Goal: Task Accomplishment & Management: Complete application form

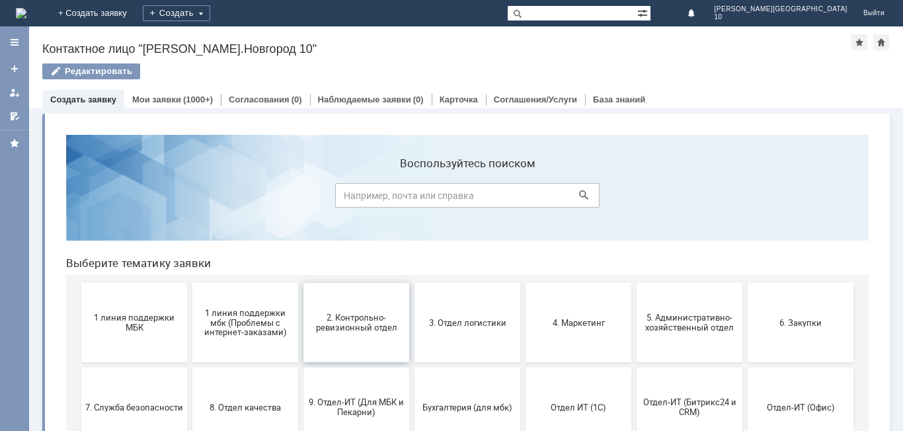
click at [352, 338] on button "2. Контрольно-ревизионный отдел" at bounding box center [356, 322] width 106 height 79
click at [352, 338] on div "Витрина услуг" at bounding box center [466, 269] width 874 height 323
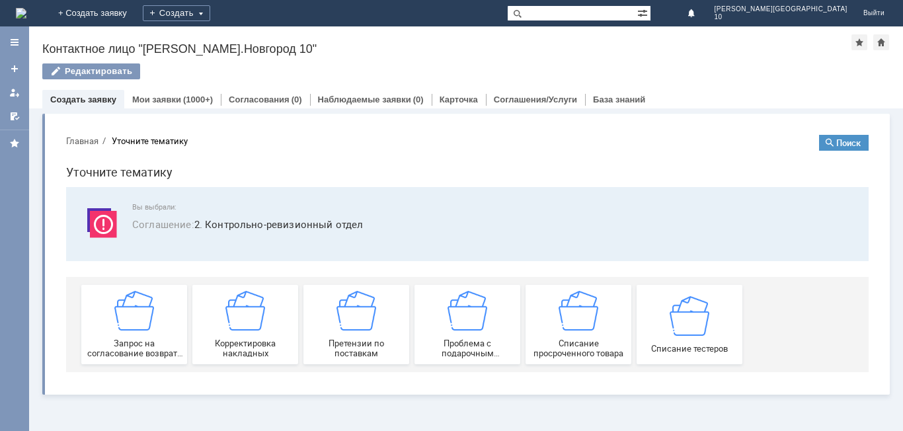
click at [765, 81] on div "Редактировать" at bounding box center [466, 77] width 848 height 28
click at [347, 313] on img at bounding box center [357, 311] width 40 height 40
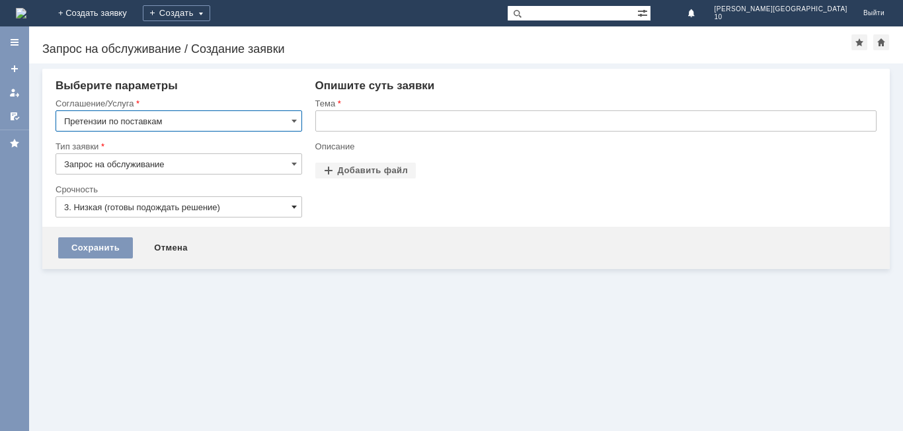
click at [292, 210] on span at bounding box center [294, 207] width 5 height 11
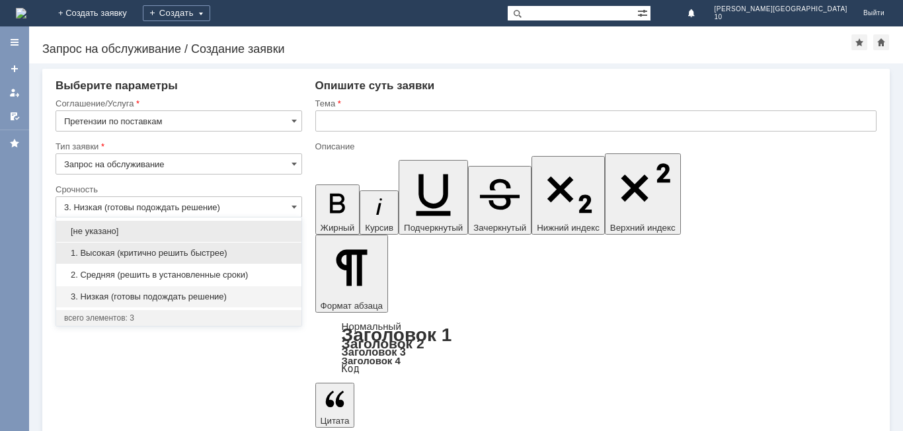
click at [108, 257] on span "1. Высокая (критично решить быстрее)" at bounding box center [178, 253] width 229 height 11
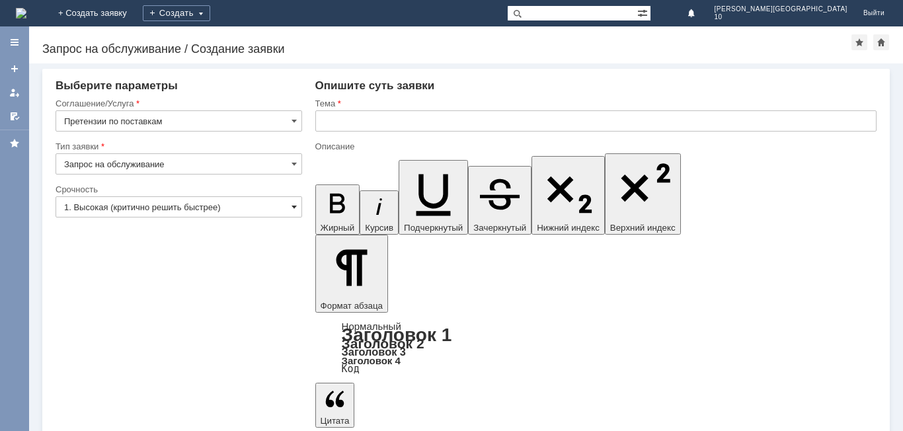
click at [295, 208] on span at bounding box center [294, 207] width 5 height 11
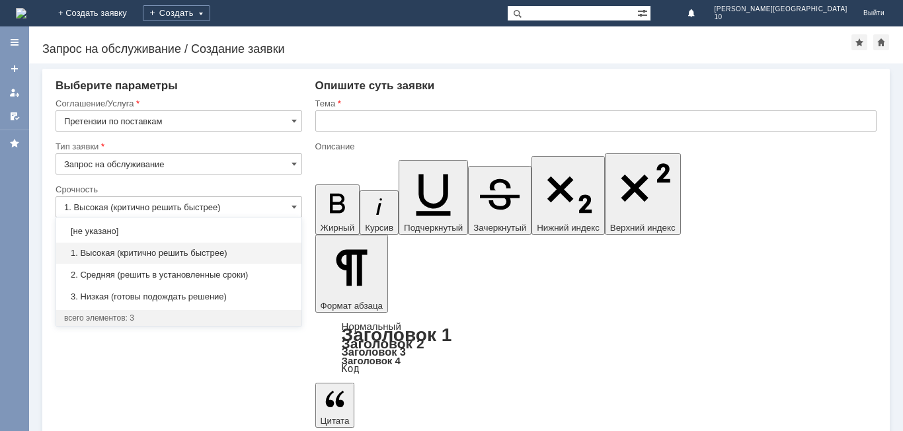
click at [133, 252] on span "1. Высокая (критично решить быстрее)" at bounding box center [178, 253] width 229 height 11
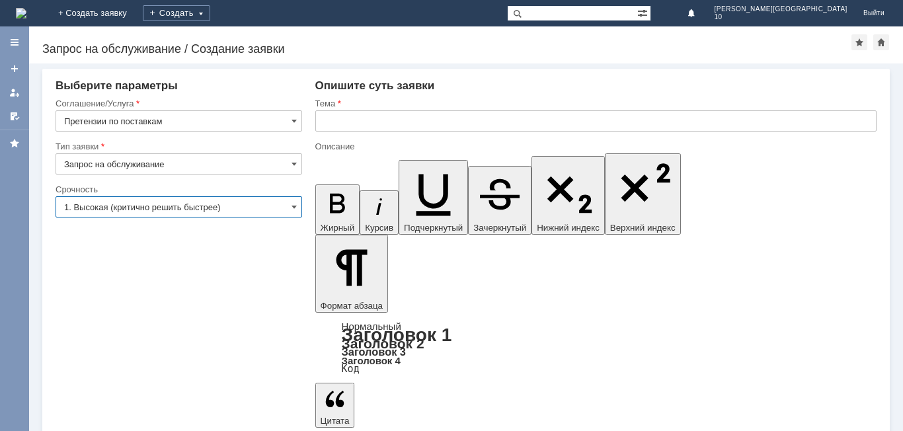
type input "1. Высокая (критично решить быстрее)"
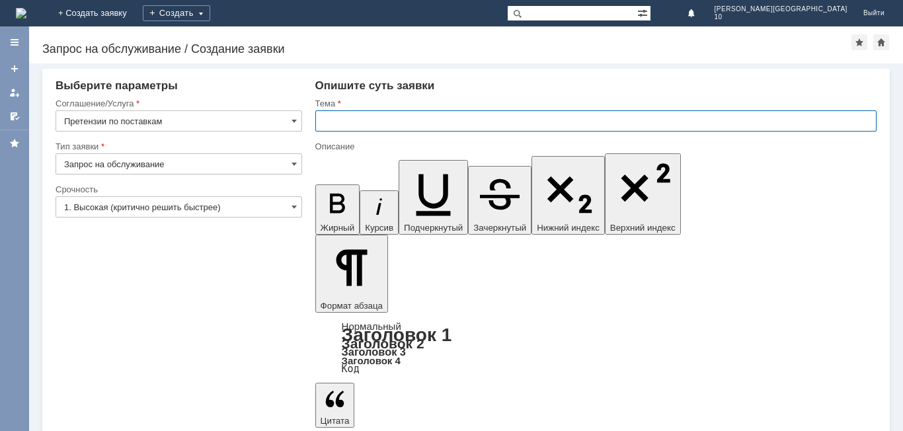
click at [347, 122] on input "text" at bounding box center [595, 120] width 561 height 21
type input "Акт Расхождений № ННТ 2-000977 от 18.08.2025 г."
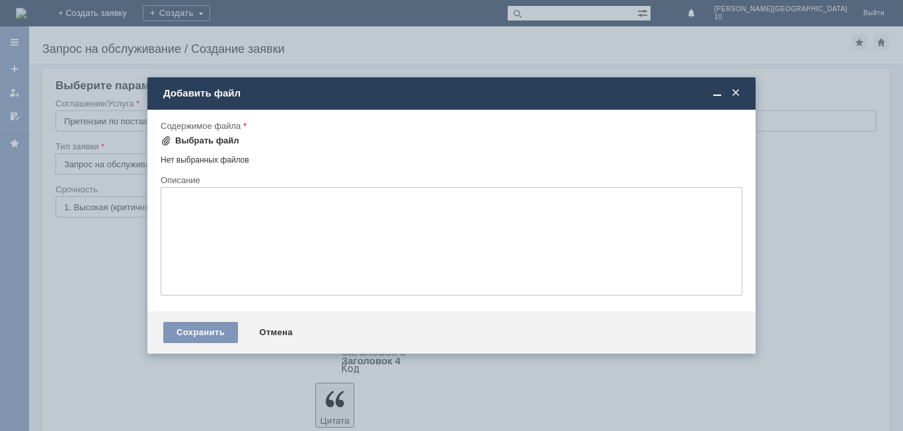
click at [210, 143] on div "Выбрать файл" at bounding box center [207, 141] width 64 height 11
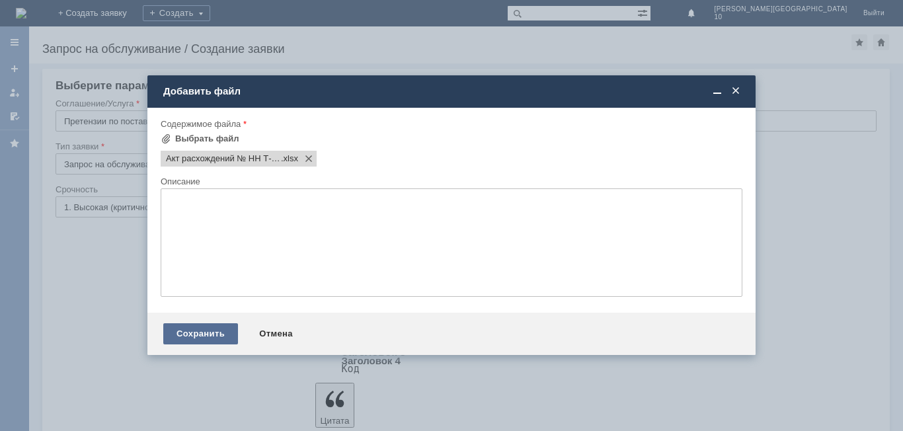
click at [211, 336] on div "Сохранить" at bounding box center [200, 333] width 75 height 21
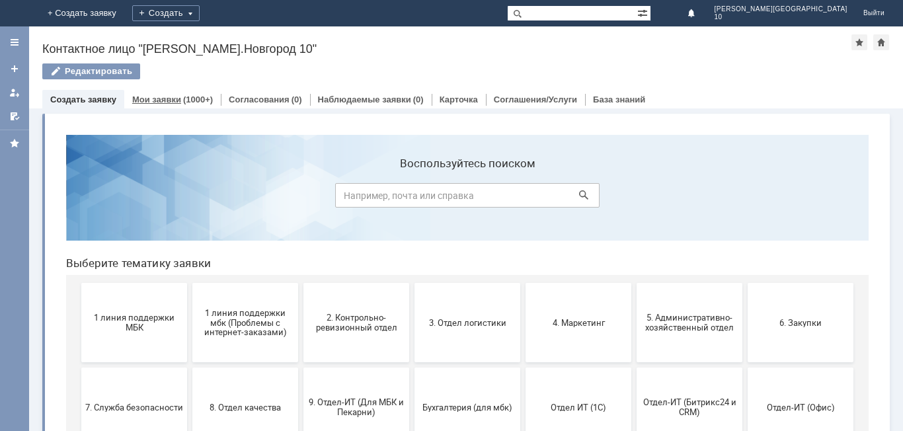
click at [175, 95] on link "Мои заявки" at bounding box center [156, 100] width 49 height 10
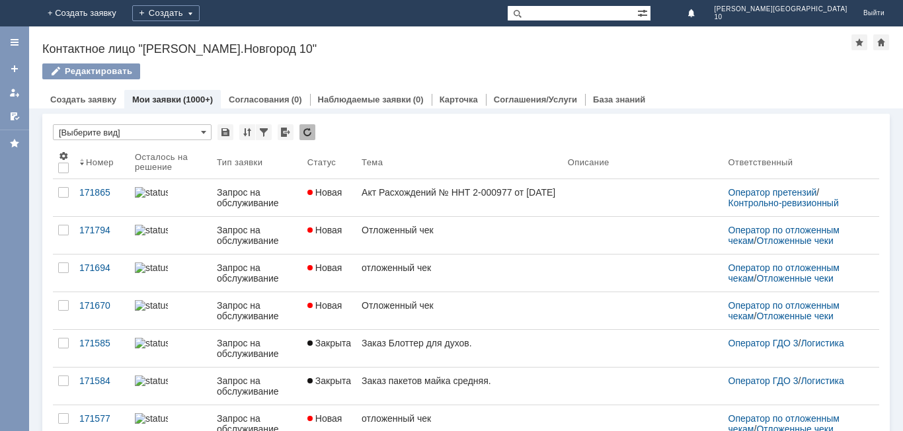
click at [403, 198] on div "Акт Расхождений № ННТ 2-000977 от 18.08.2025 г." at bounding box center [460, 192] width 196 height 11
